Goal: Download file/media

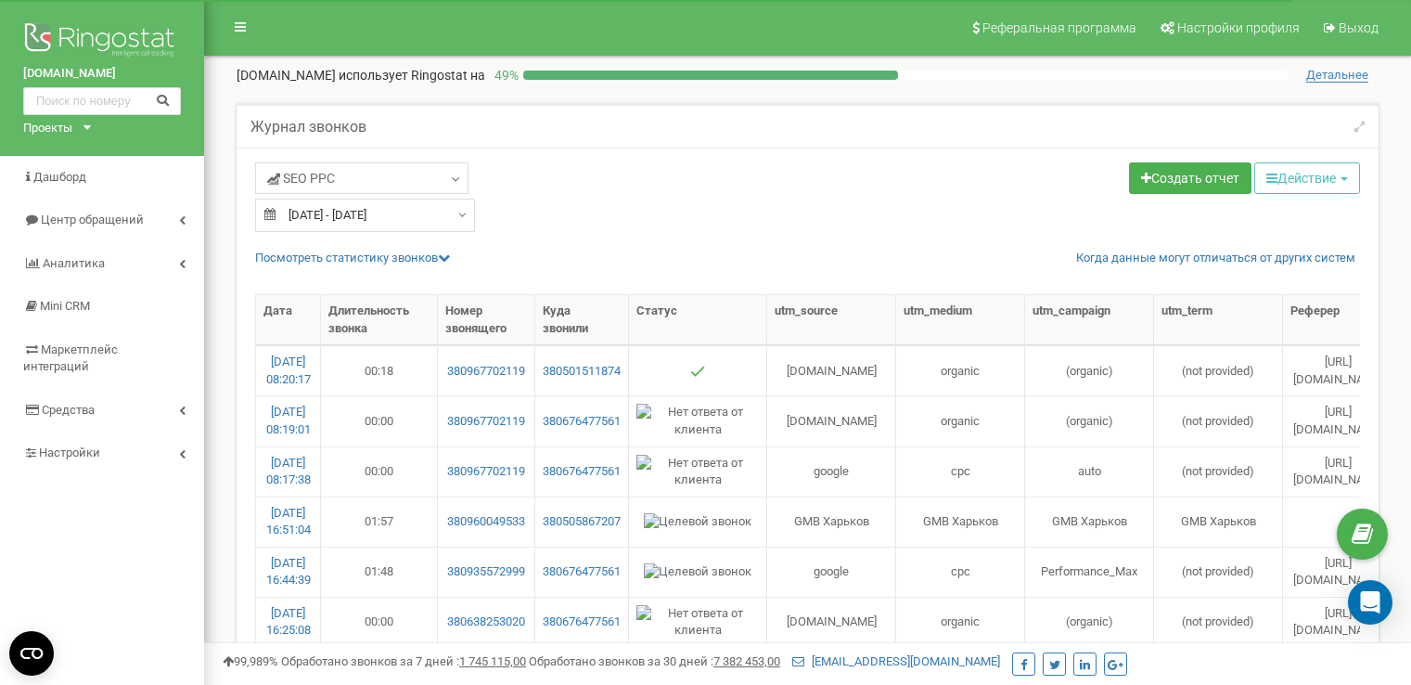
select select "50"
type input "20.09.2025"
type input "22.09.2025"
click at [405, 213] on input "20.09.2025 - 22.09.2025" at bounding box center [365, 215] width 220 height 33
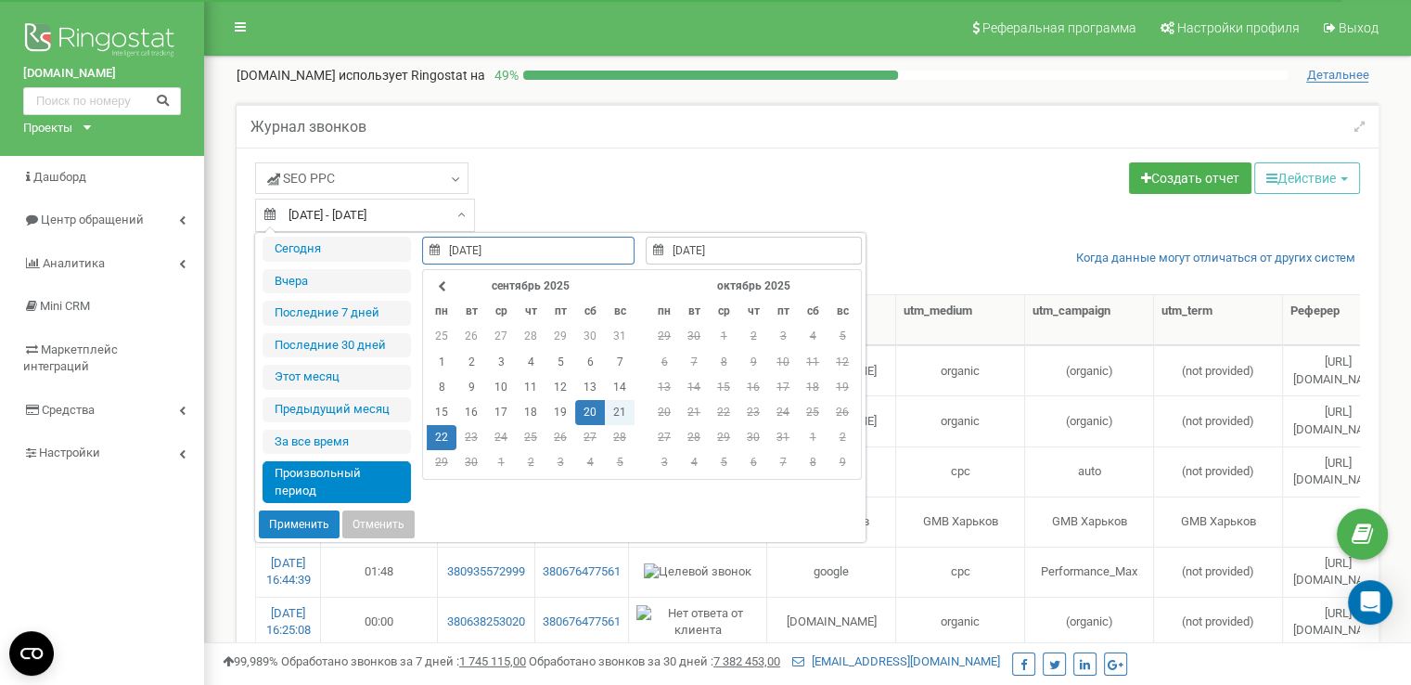
type input "22.09.2025"
click at [449, 445] on td "22" at bounding box center [442, 437] width 30 height 25
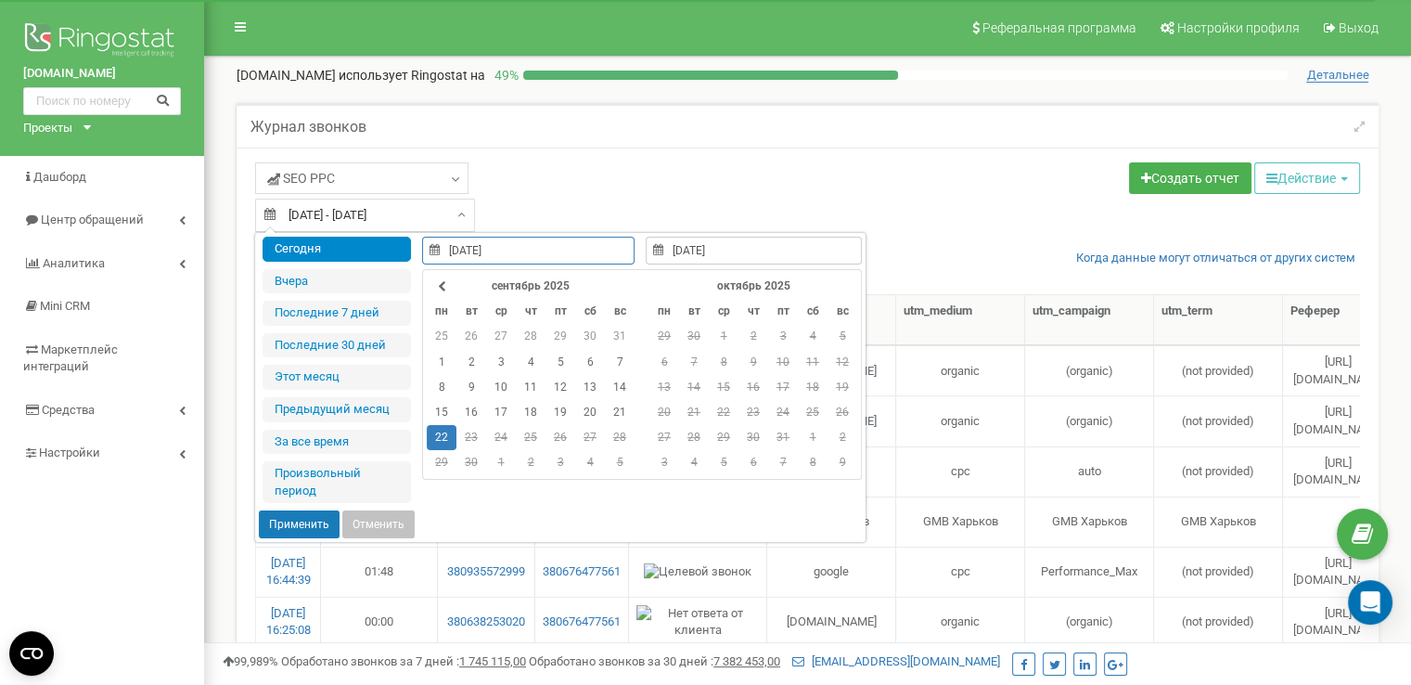
click at [309, 524] on button "Применить" at bounding box center [299, 524] width 81 height 28
type input "[DATE] - [DATE]"
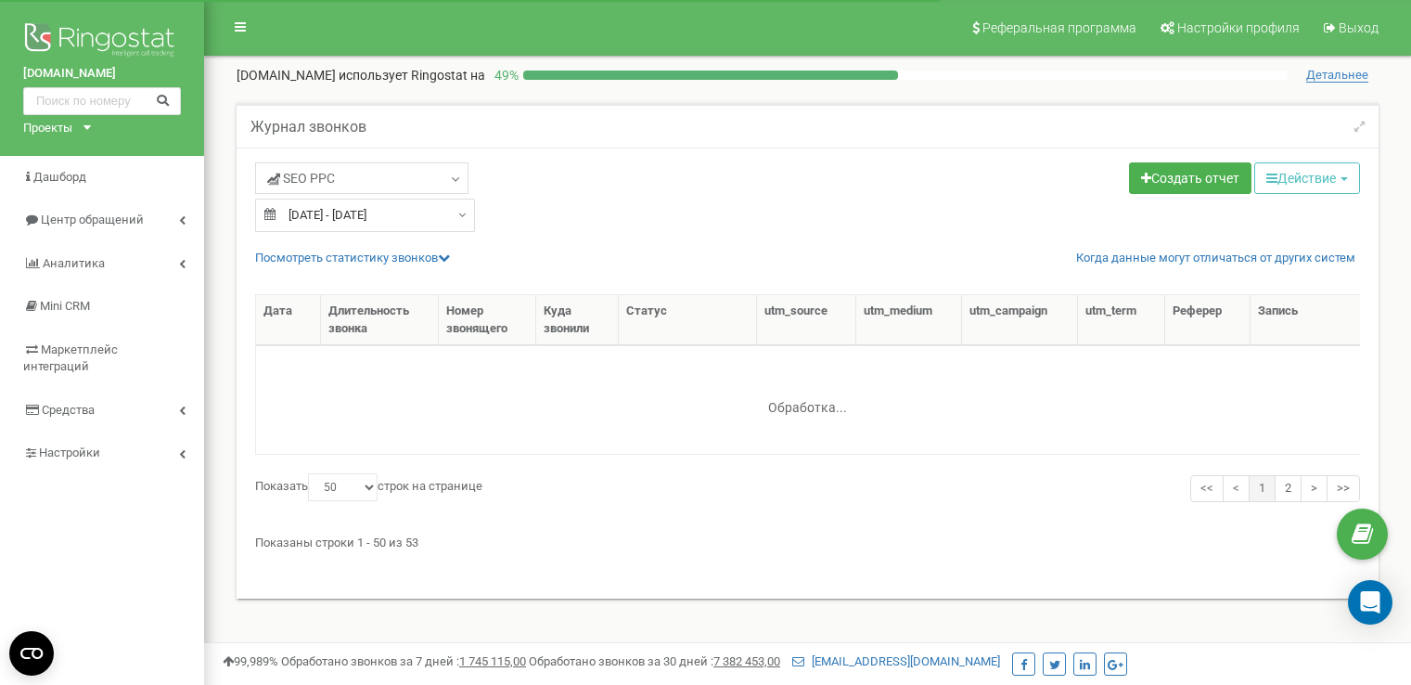
select select "50"
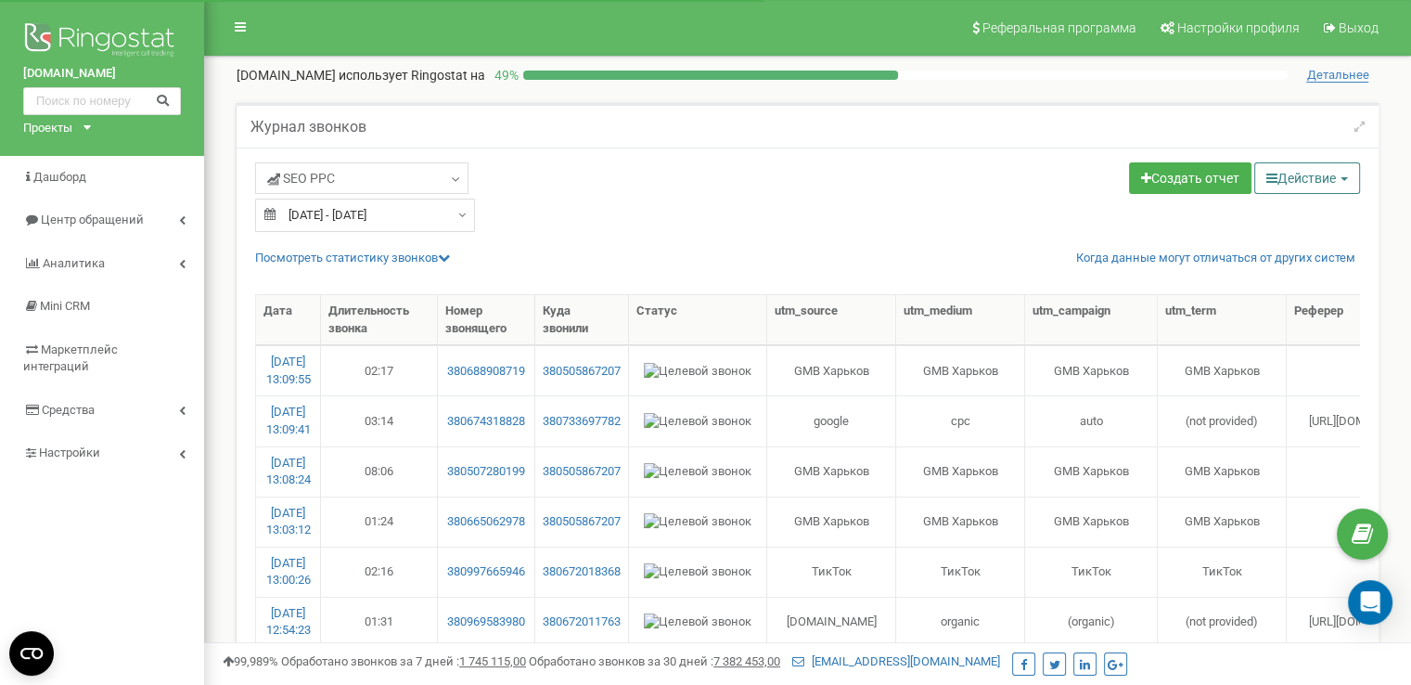
click at [1270, 183] on button "Действие" at bounding box center [1308, 178] width 106 height 32
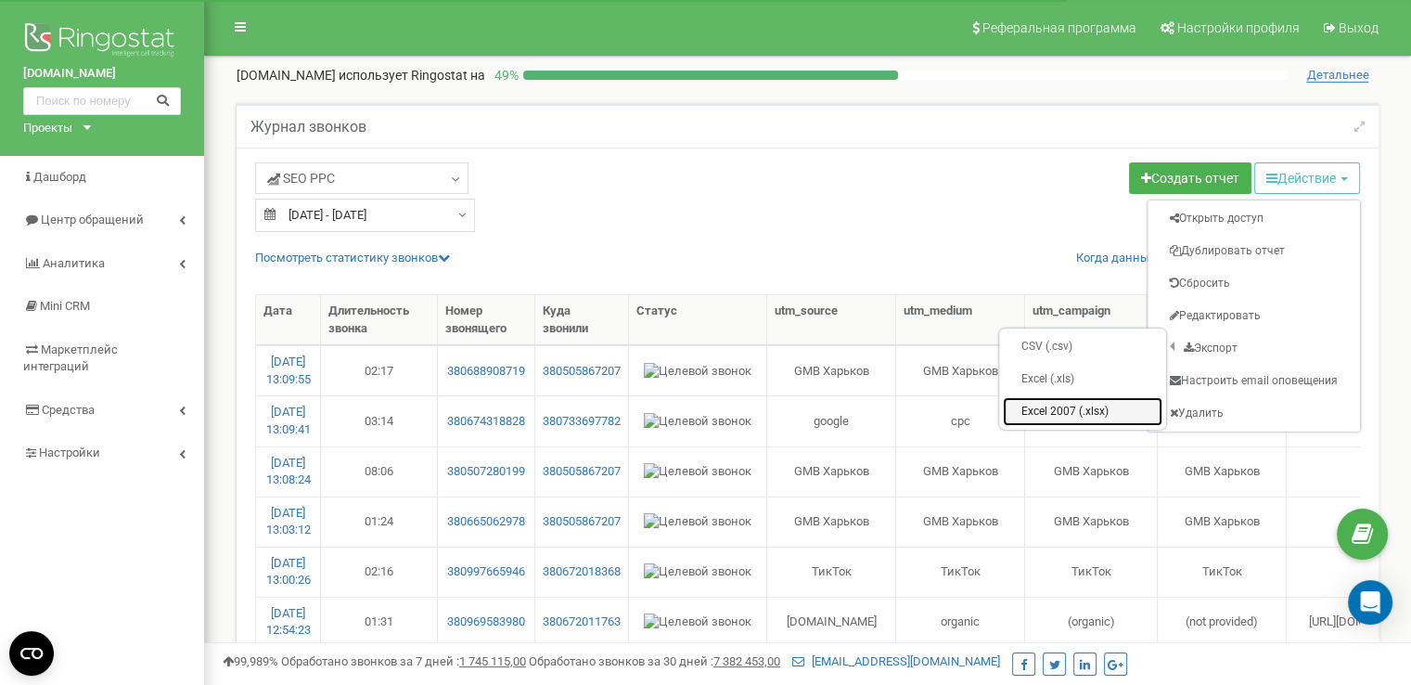
click at [1052, 400] on link "Excel 2007 (.xlsx)" at bounding box center [1083, 411] width 160 height 29
